Goal: Information Seeking & Learning: Learn about a topic

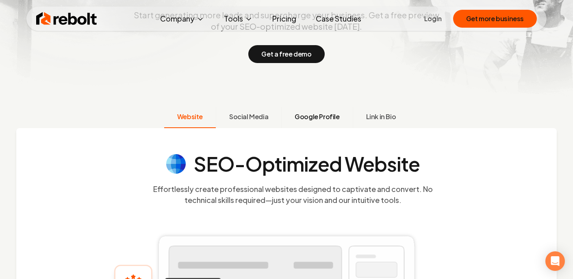
click at [313, 121] on span "Google Profile" at bounding box center [317, 117] width 45 height 10
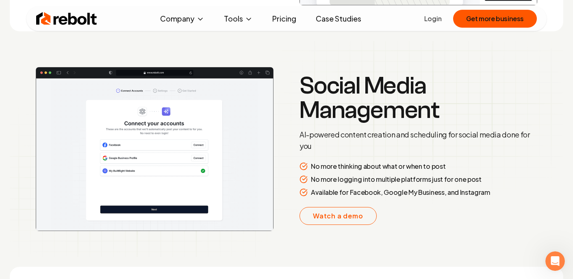
scroll to position [1271, 0]
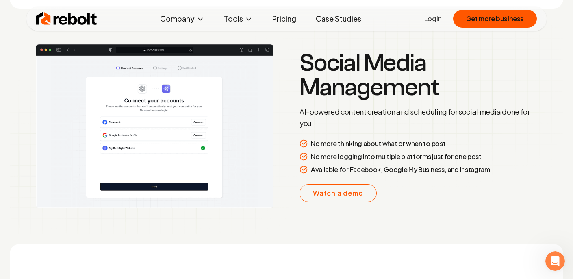
click at [287, 22] on link "Pricing" at bounding box center [284, 19] width 37 height 16
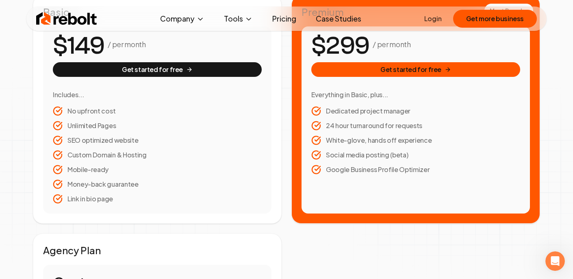
scroll to position [179, 0]
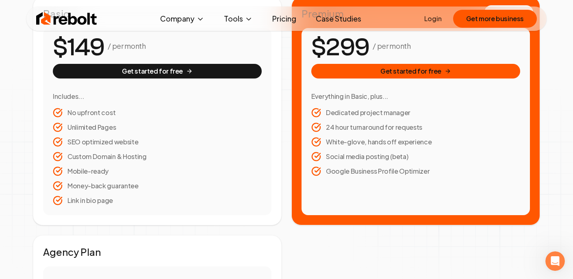
click at [355, 170] on li "Google Business Profile Optimizer" at bounding box center [415, 171] width 209 height 10
copy li "Google Business Profile Optimizer"
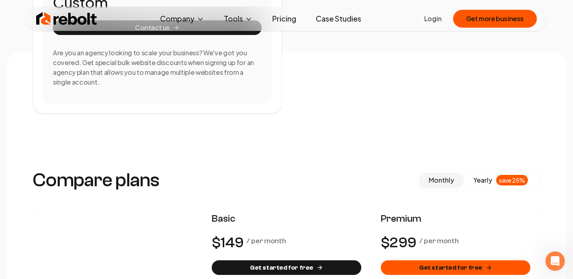
scroll to position [0, 0]
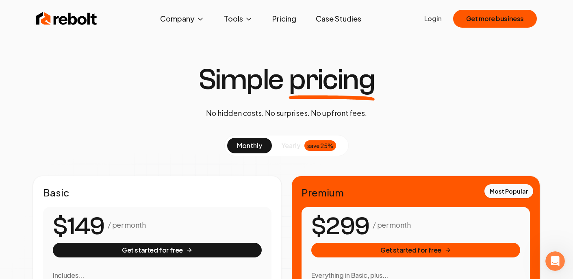
click at [82, 21] on img at bounding box center [66, 19] width 61 height 16
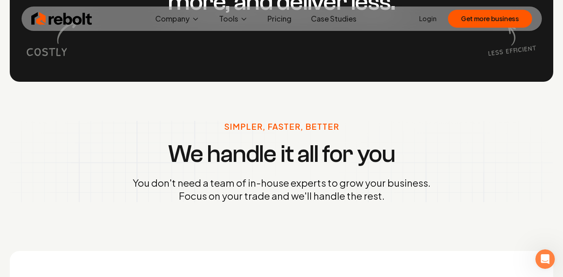
scroll to position [450, 0]
